Goal: Navigation & Orientation: Find specific page/section

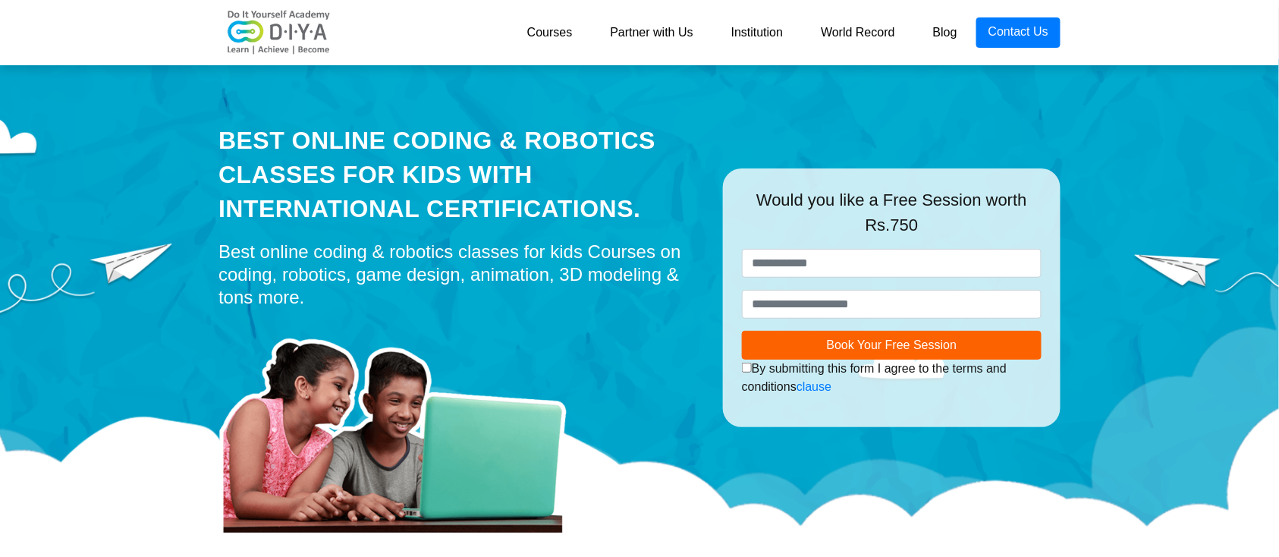
click at [542, 30] on link "Courses" at bounding box center [549, 32] width 83 height 30
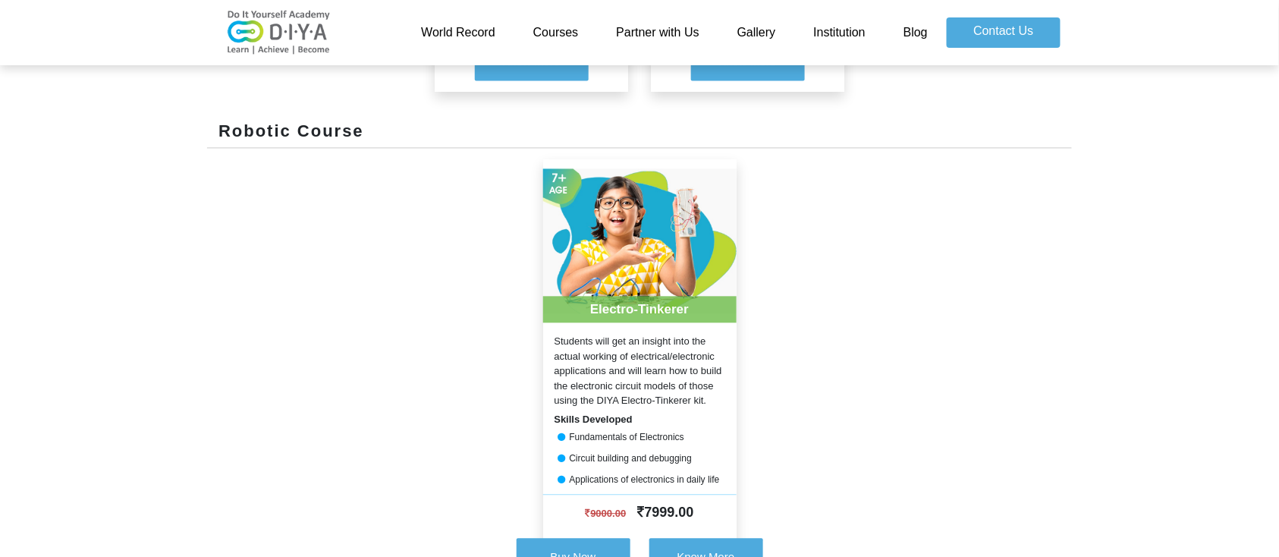
scroll to position [607, 0]
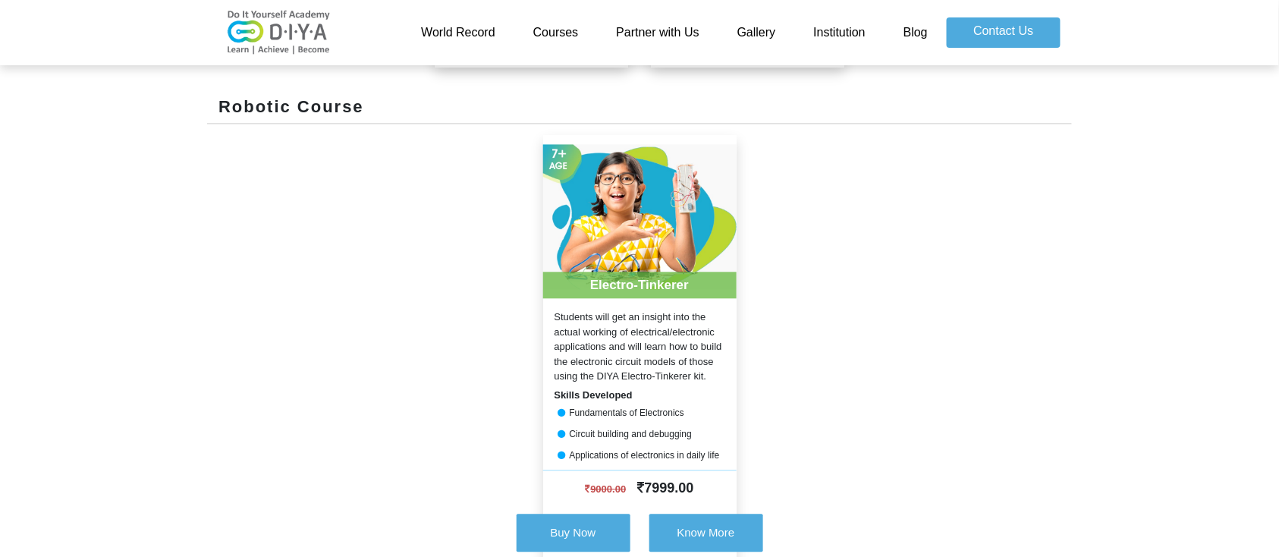
scroll to position [429, 0]
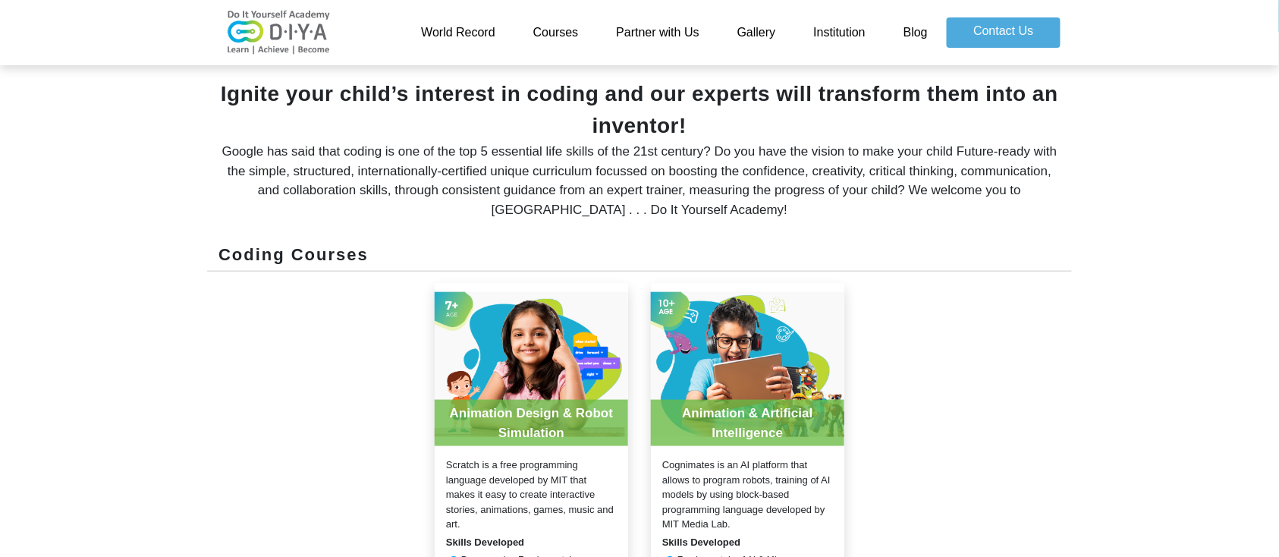
click at [756, 39] on link "Gallery" at bounding box center [757, 32] width 77 height 30
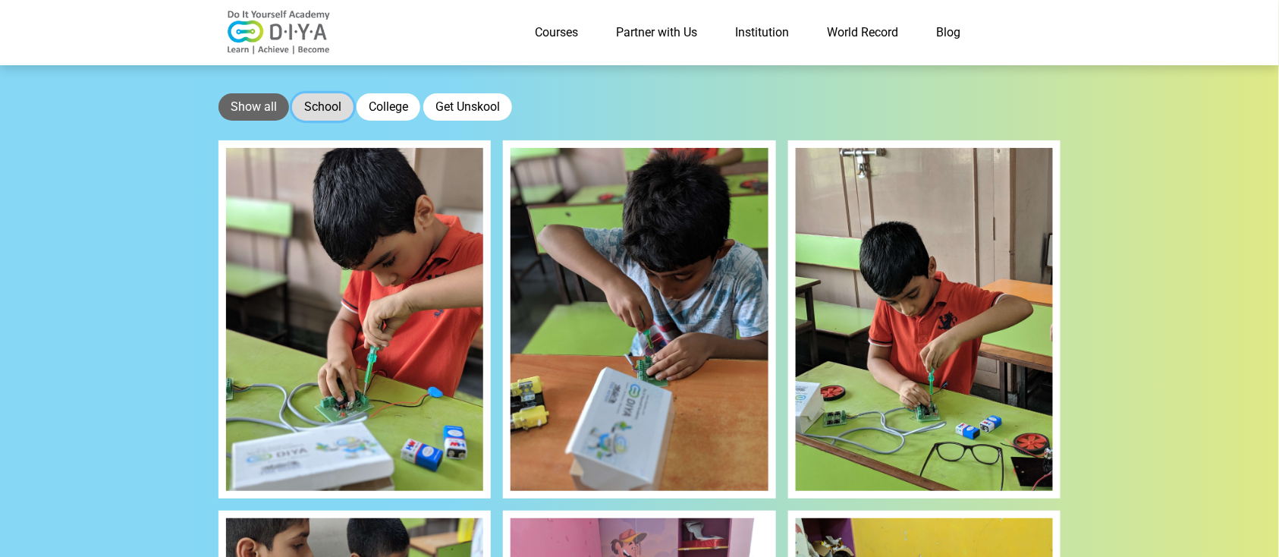
click at [322, 103] on button "School" at bounding box center [322, 106] width 61 height 27
click at [251, 119] on button "Show all" at bounding box center [254, 106] width 71 height 27
click at [864, 34] on link "World Record" at bounding box center [862, 32] width 109 height 30
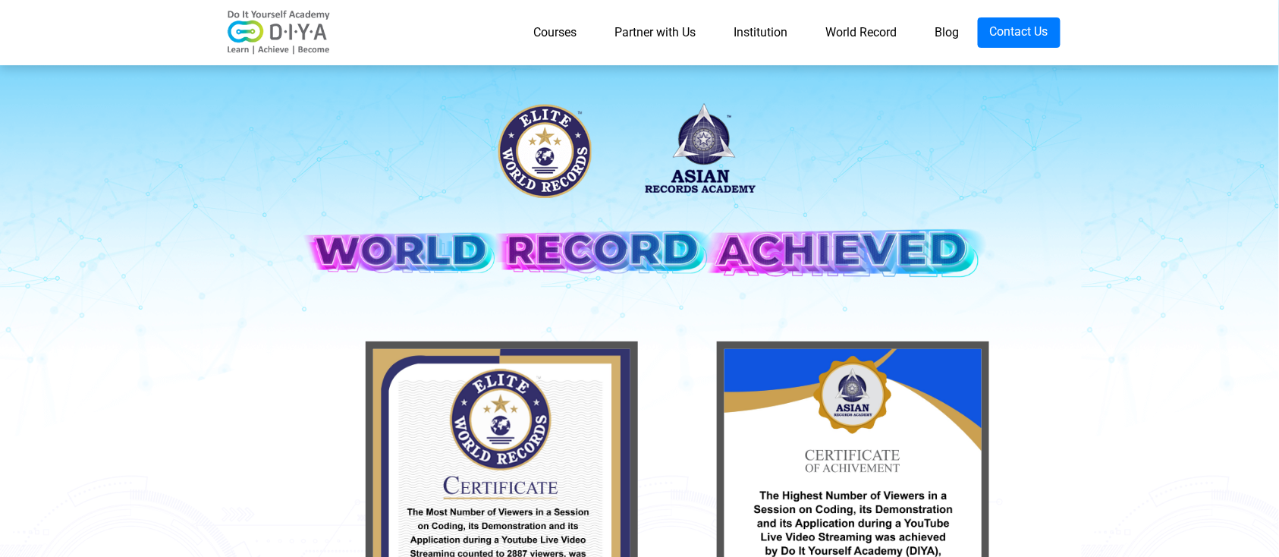
click at [550, 27] on link "Courses" at bounding box center [554, 32] width 81 height 30
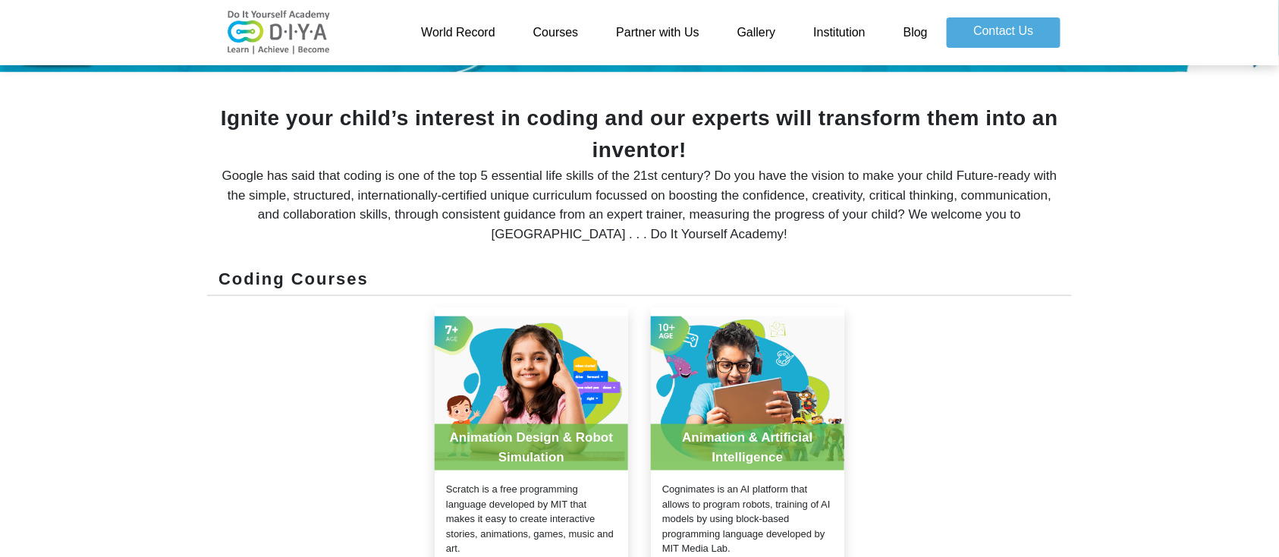
scroll to position [809, 0]
